Goal: Task Accomplishment & Management: Manage account settings

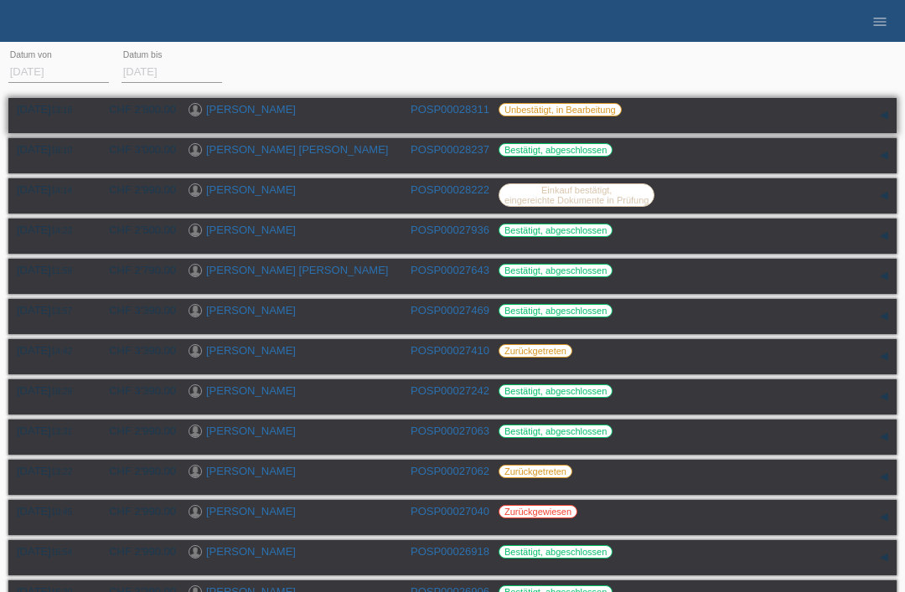
click at [363, 105] on div "[PERSON_NAME]" at bounding box center [292, 111] width 209 height 16
click at [233, 103] on link "[PERSON_NAME]" at bounding box center [251, 109] width 90 height 13
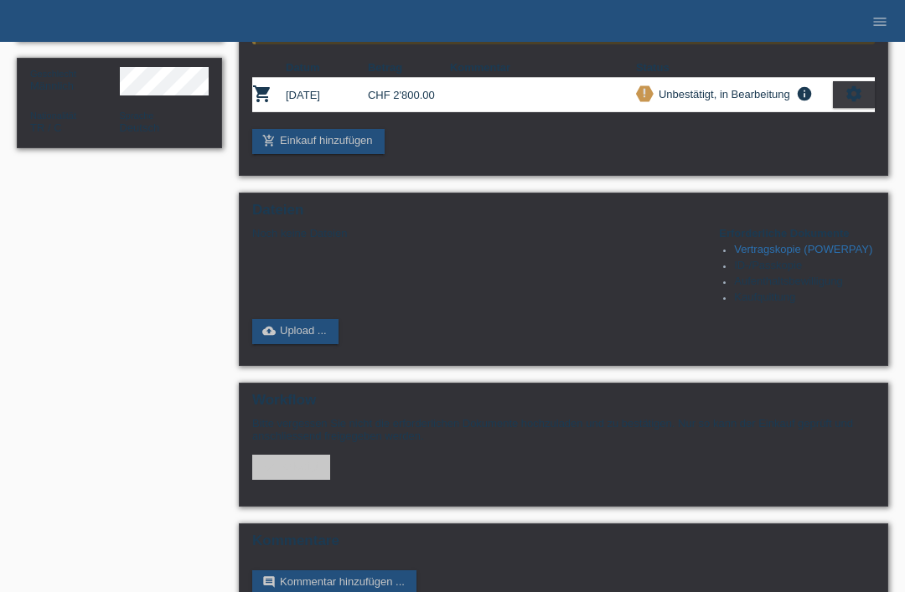
scroll to position [293, 0]
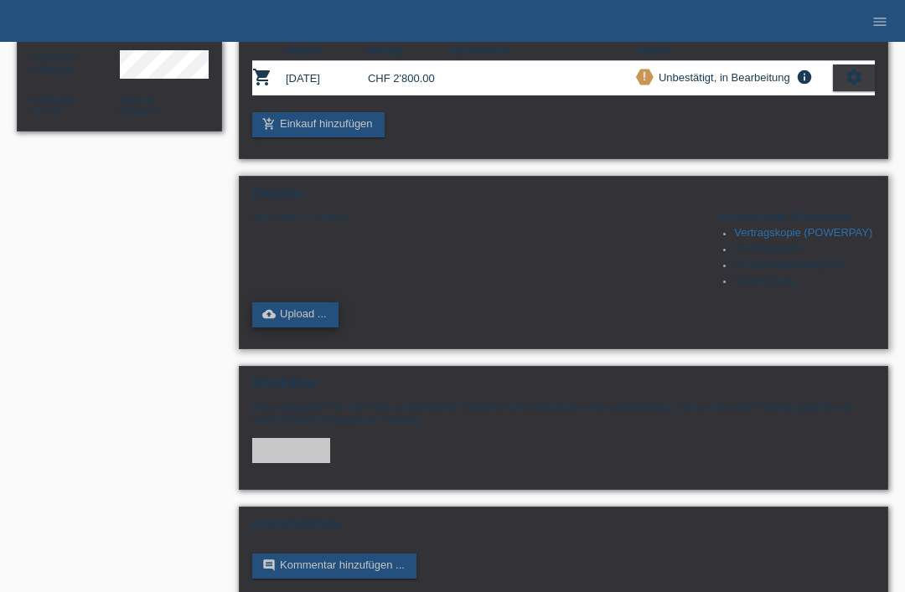
click at [328, 328] on link "cloud_upload Upload ..." at bounding box center [295, 314] width 86 height 25
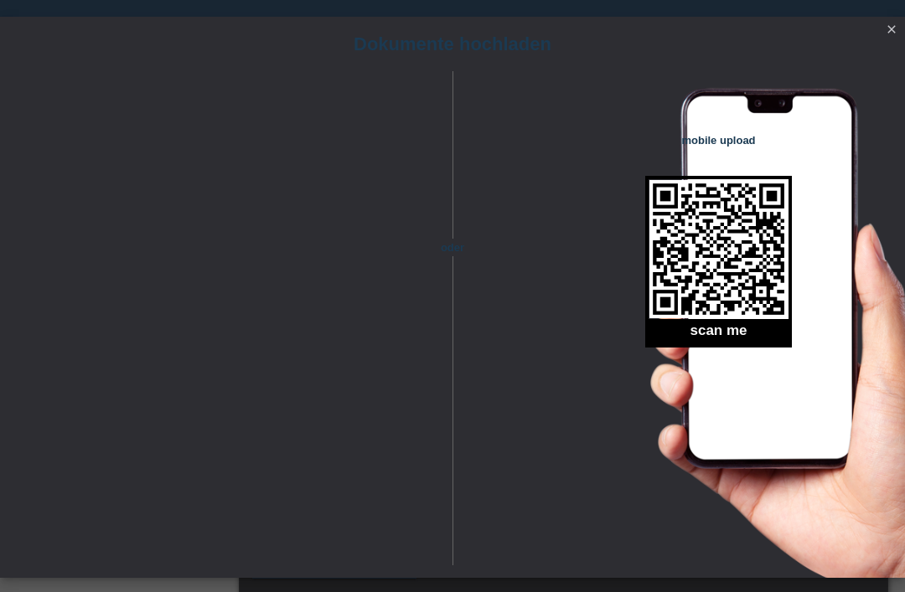
click at [900, 28] on link "close" at bounding box center [891, 30] width 22 height 19
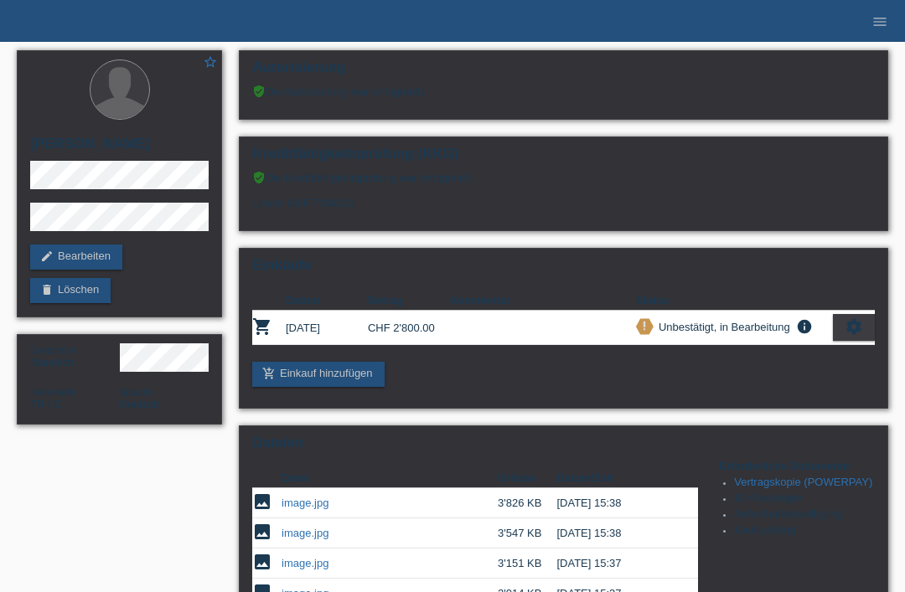
scroll to position [347, 0]
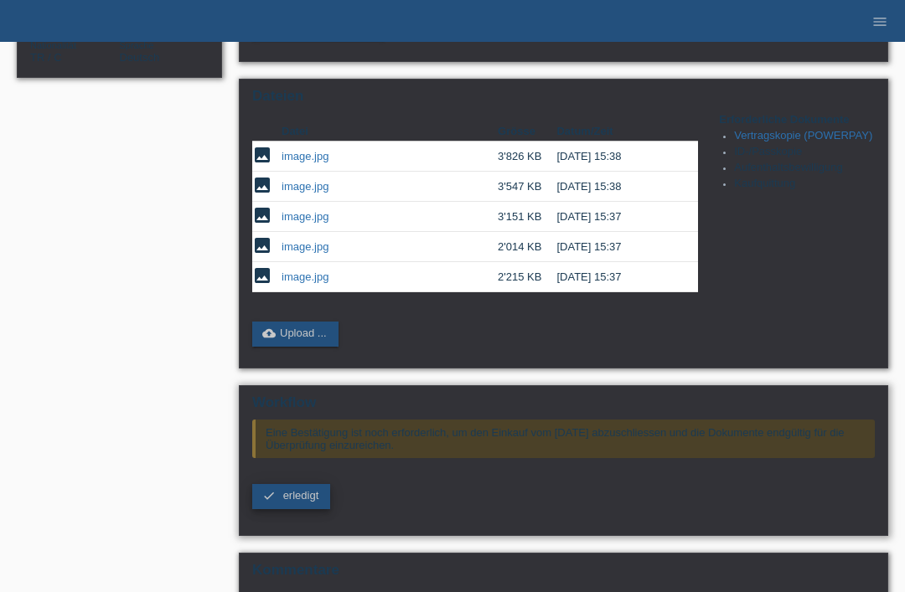
click at [307, 509] on link "check erledigt" at bounding box center [291, 496] width 78 height 25
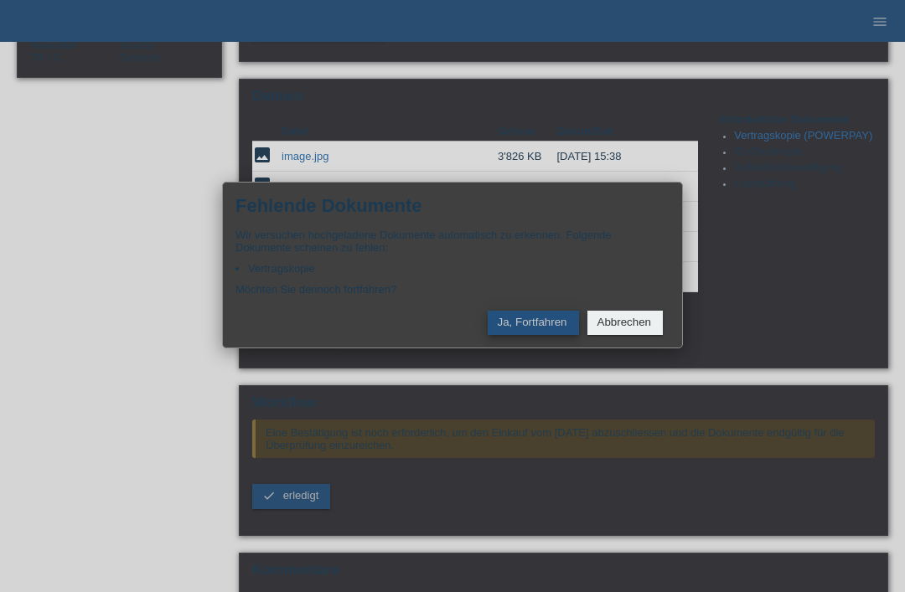
click at [531, 335] on button "Ja, Fortfahren" at bounding box center [533, 323] width 91 height 24
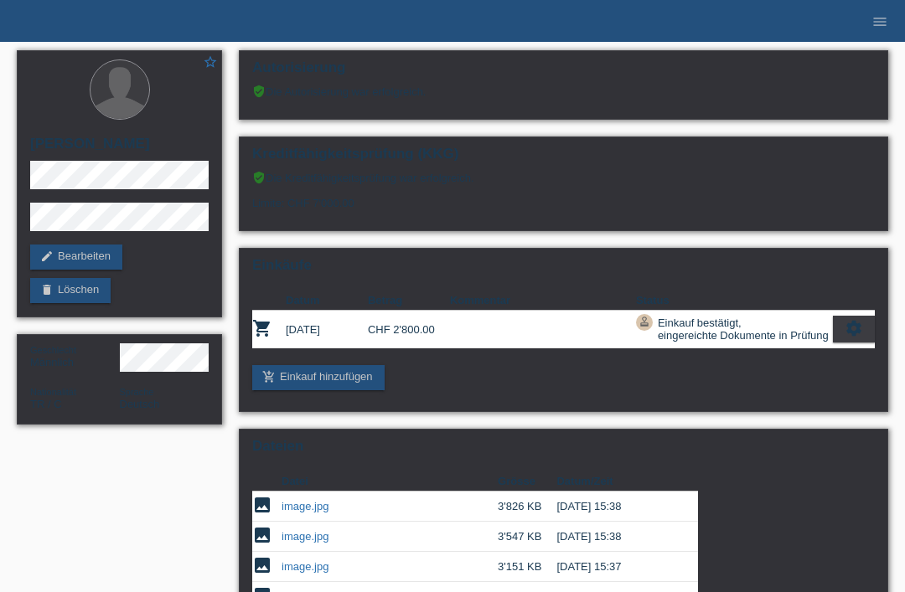
scroll to position [294, 0]
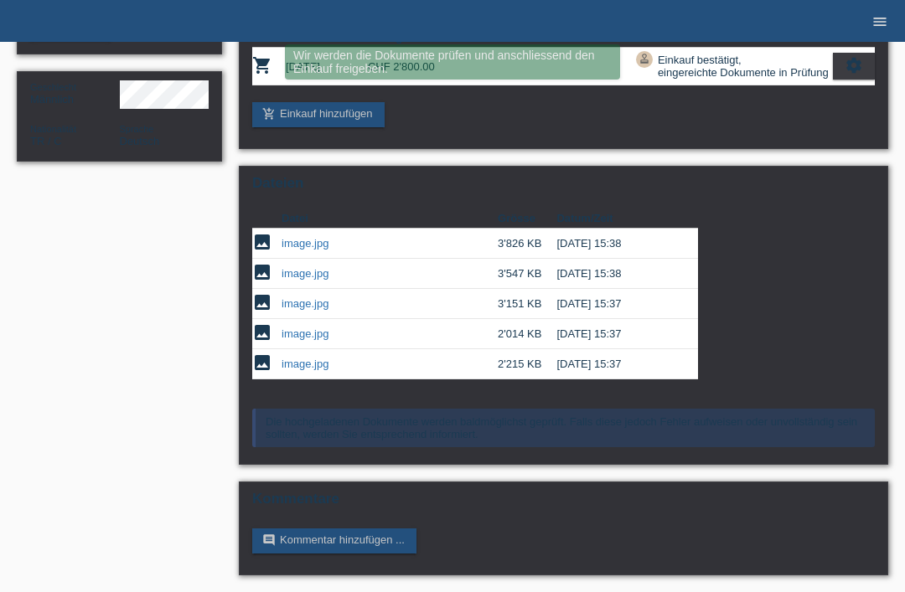
click at [875, 16] on icon "menu" at bounding box center [879, 21] width 17 height 17
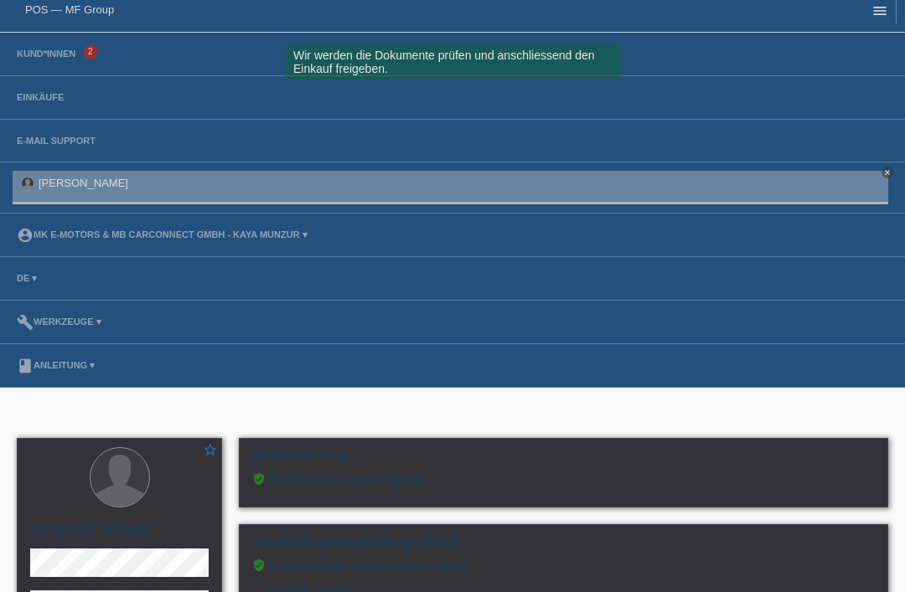
scroll to position [3, 0]
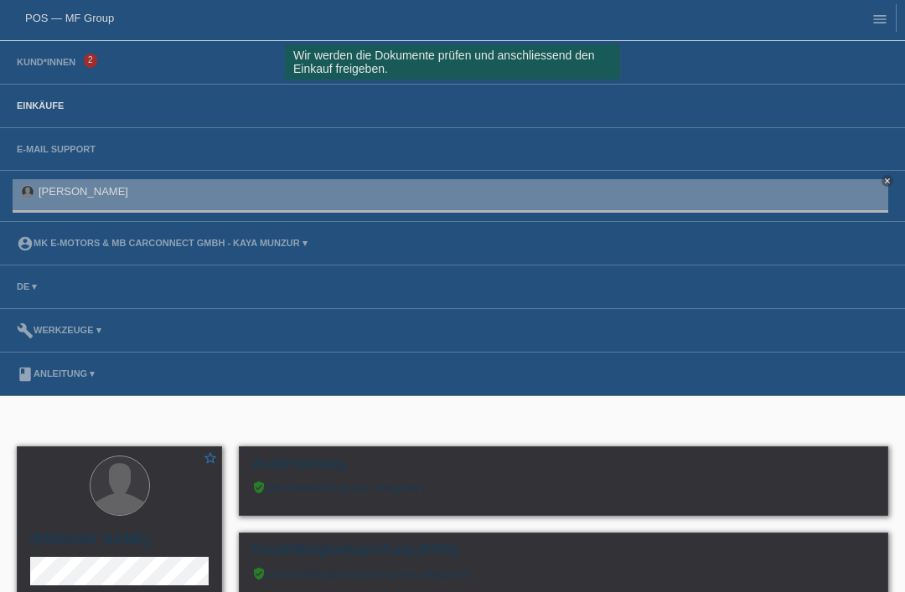
click at [51, 104] on link "Einkäufe" at bounding box center [40, 106] width 64 height 10
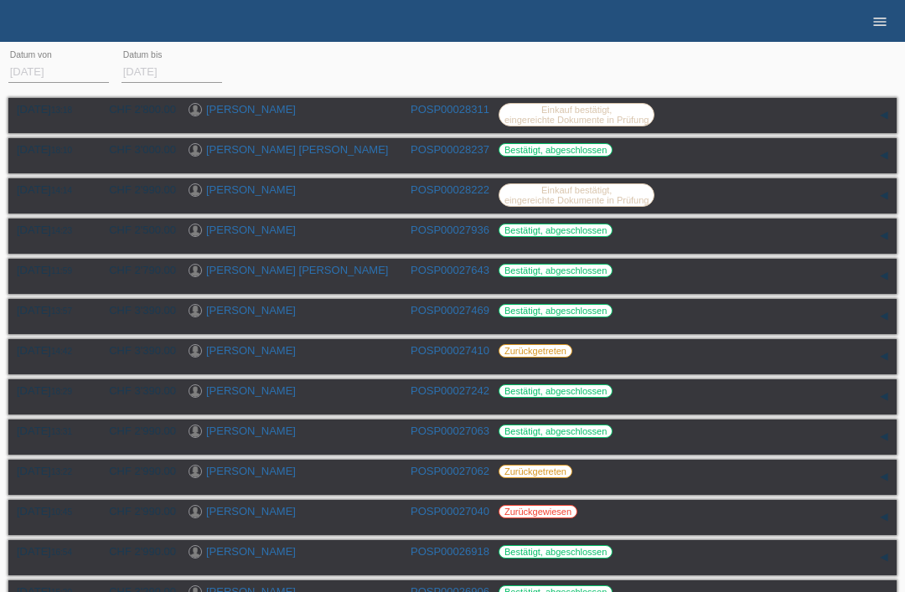
click at [885, 20] on icon "menu" at bounding box center [879, 21] width 17 height 17
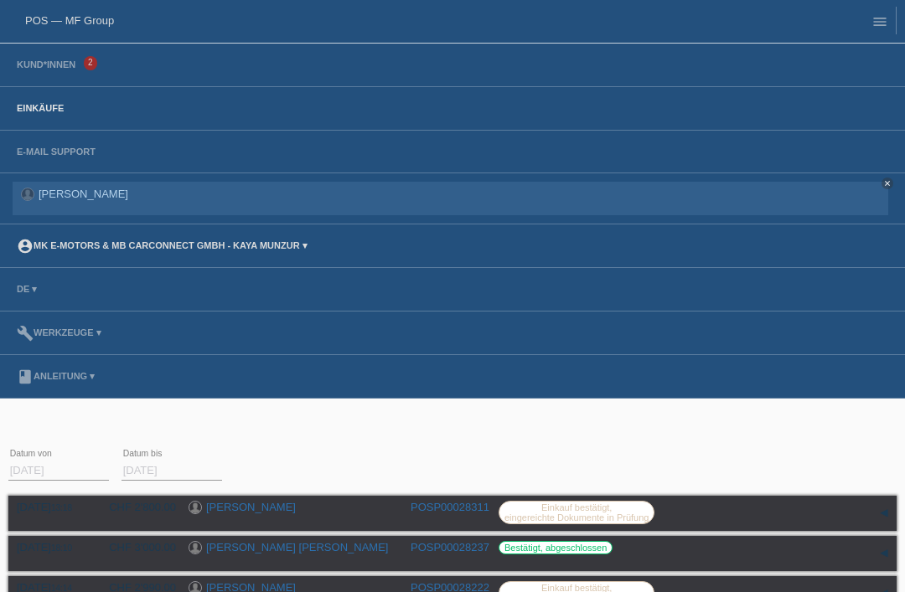
click at [132, 244] on link "account_circle MK E-MOTORS & MB CarConnect GmbH - Kaya Munzur ▾" at bounding box center [161, 245] width 307 height 10
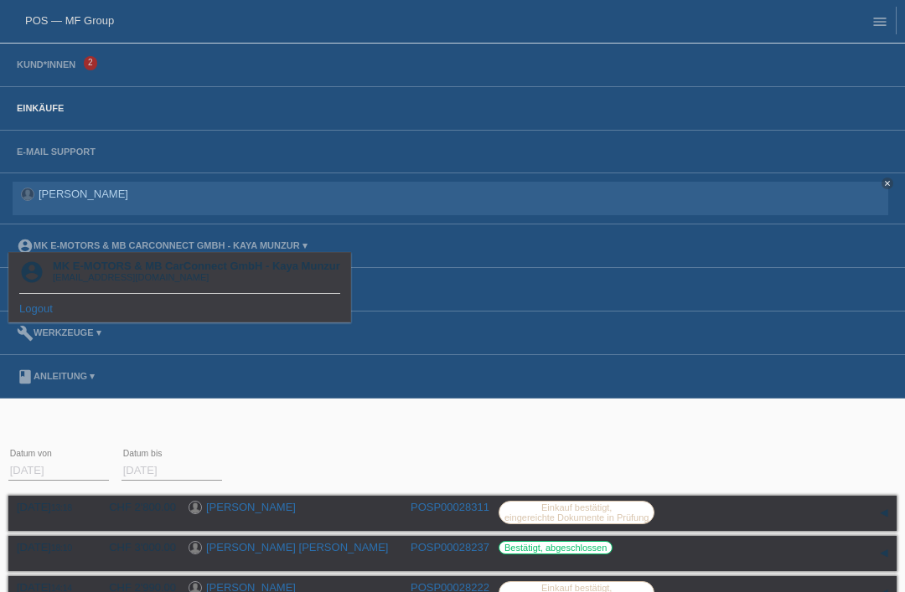
click at [42, 310] on link "Logout" at bounding box center [36, 308] width 34 height 13
